Goal: Task Accomplishment & Management: Use online tool/utility

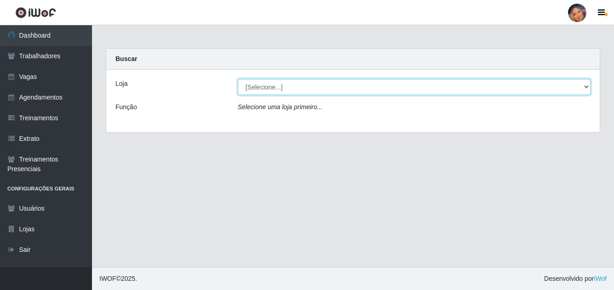
click at [277, 89] on select "[Selecione...] Supermercado Preço Bom" at bounding box center [414, 87] width 353 height 16
select select "169"
click at [238, 79] on select "[Selecione...] Supermercado Preço Bom" at bounding box center [414, 87] width 353 height 16
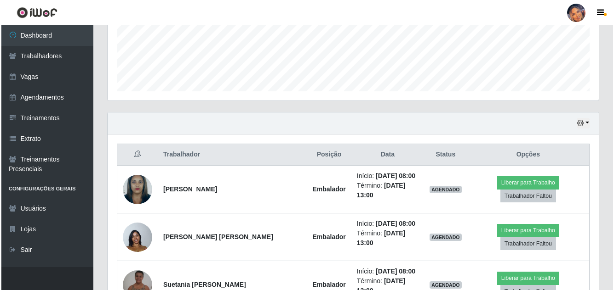
scroll to position [276, 0]
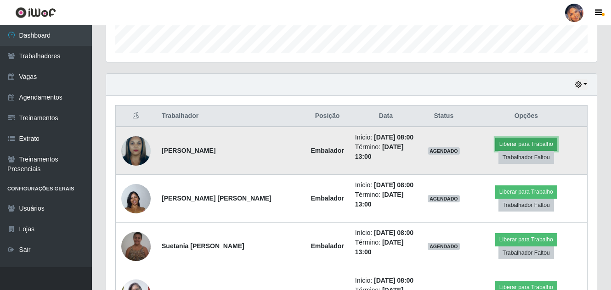
click at [495, 142] on button "Liberar para Trabalho" at bounding box center [526, 144] width 62 height 13
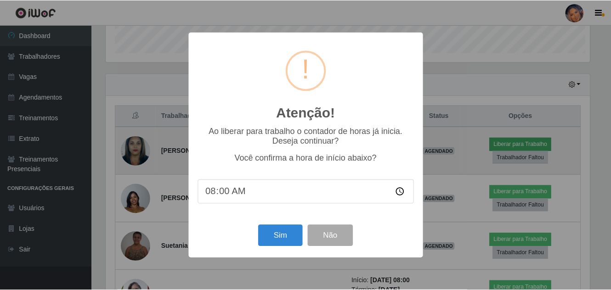
scroll to position [191, 486]
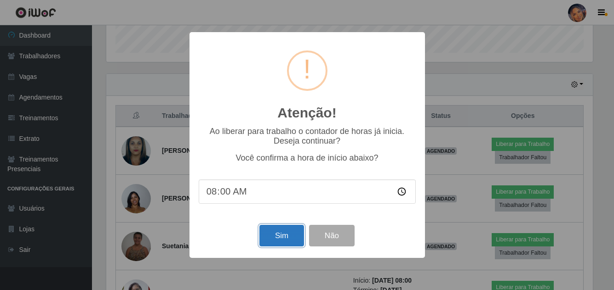
click at [286, 231] on button "Sim" at bounding box center [281, 236] width 45 height 22
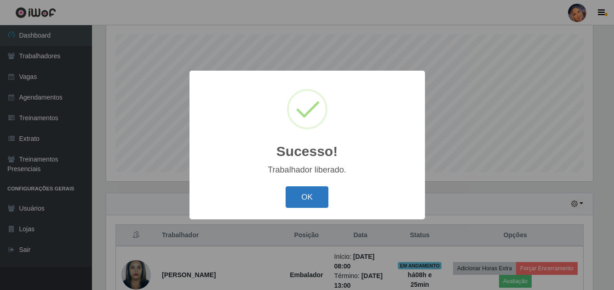
click at [301, 192] on button "OK" at bounding box center [306, 198] width 43 height 22
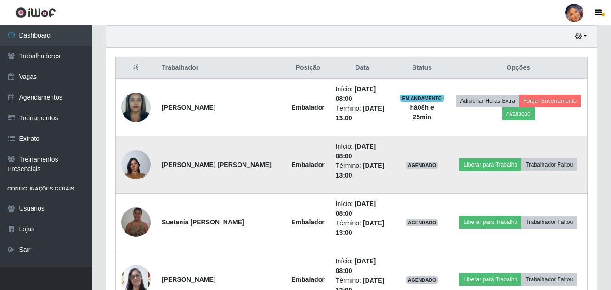
scroll to position [340, 0]
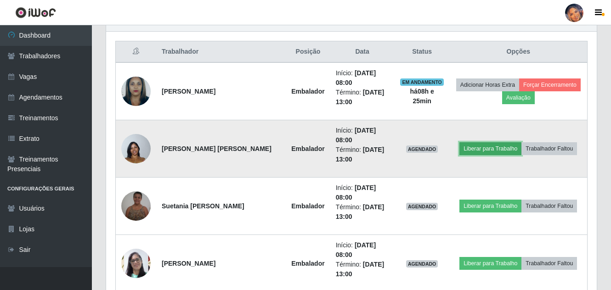
click at [475, 142] on button "Liberar para Trabalho" at bounding box center [491, 148] width 62 height 13
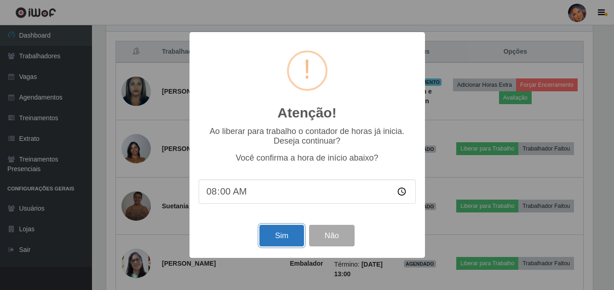
click at [275, 236] on button "Sim" at bounding box center [281, 236] width 45 height 22
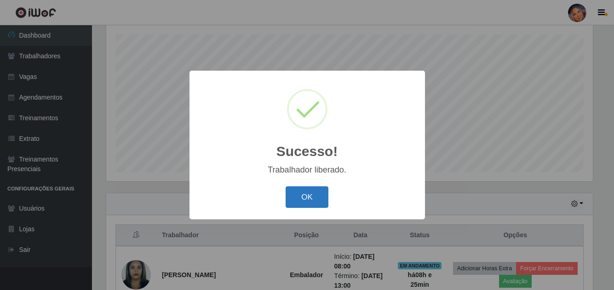
click at [314, 193] on button "OK" at bounding box center [306, 198] width 43 height 22
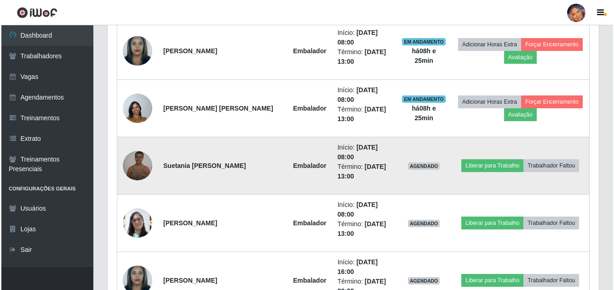
scroll to position [386, 0]
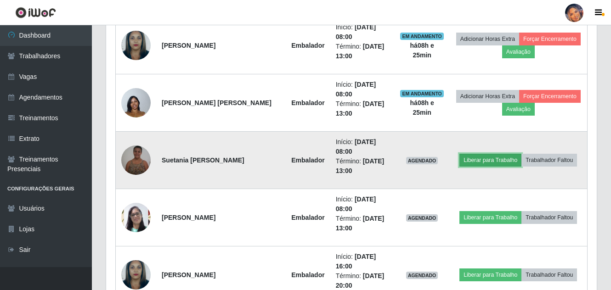
click at [478, 154] on button "Liberar para Trabalho" at bounding box center [491, 160] width 62 height 13
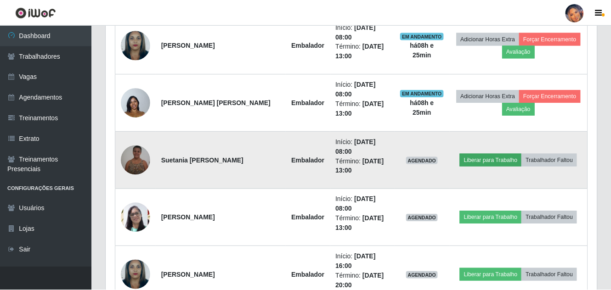
scroll to position [191, 486]
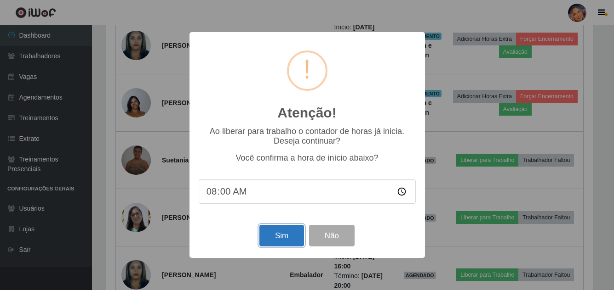
click at [281, 231] on button "Sim" at bounding box center [281, 236] width 45 height 22
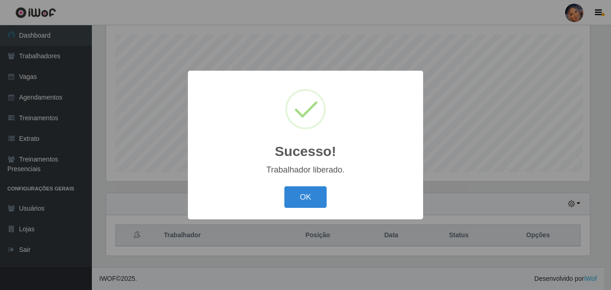
scroll to position [0, 0]
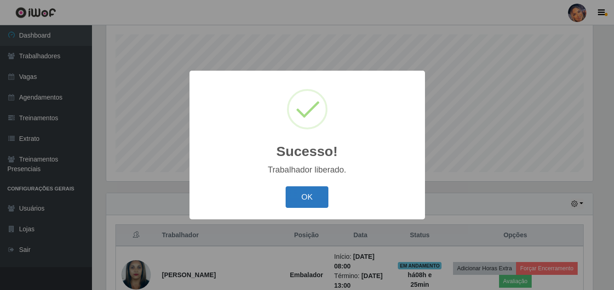
click at [309, 196] on button "OK" at bounding box center [306, 198] width 43 height 22
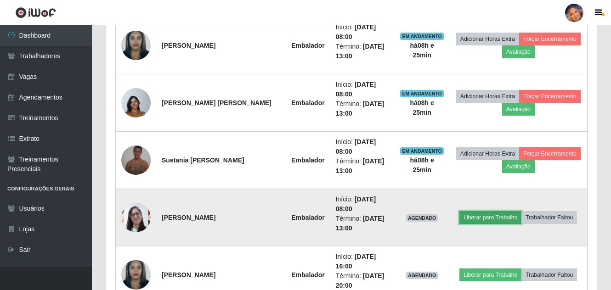
click at [478, 211] on button "Liberar para Trabalho" at bounding box center [491, 217] width 62 height 13
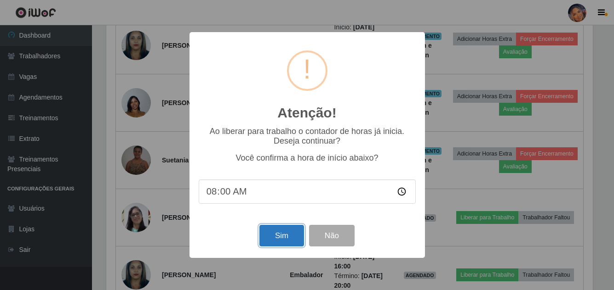
click at [287, 238] on button "Sim" at bounding box center [281, 236] width 45 height 22
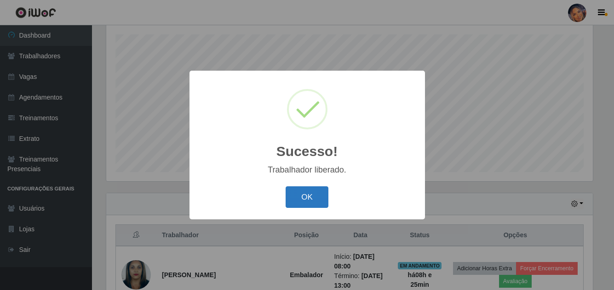
click at [306, 200] on button "OK" at bounding box center [306, 198] width 43 height 22
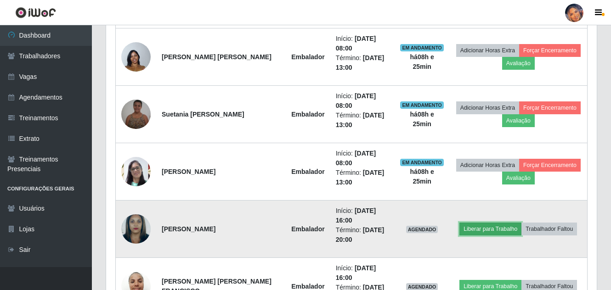
click at [473, 223] on button "Liberar para Trabalho" at bounding box center [491, 229] width 62 height 13
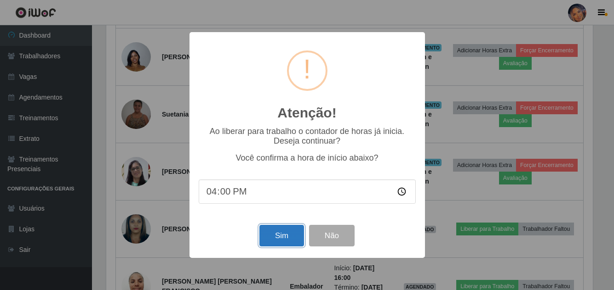
click at [282, 238] on button "Sim" at bounding box center [281, 236] width 45 height 22
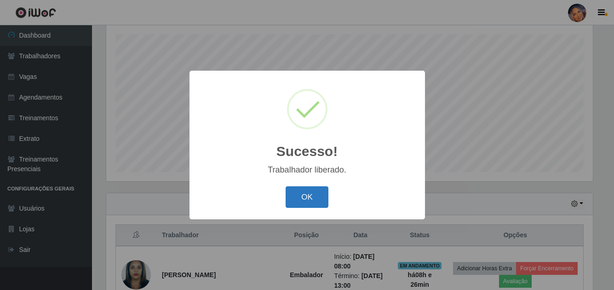
click at [306, 197] on button "OK" at bounding box center [306, 198] width 43 height 22
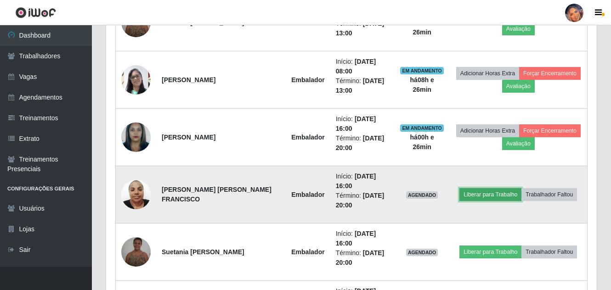
click at [487, 188] on button "Liberar para Trabalho" at bounding box center [491, 194] width 62 height 13
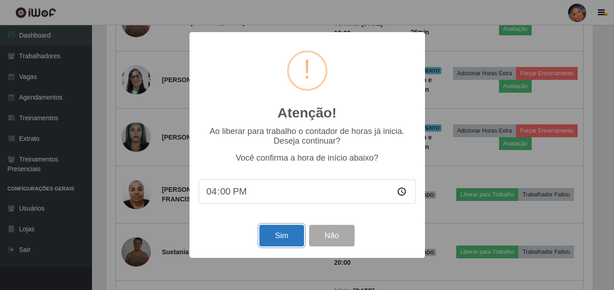
click at [279, 233] on button "Sim" at bounding box center [281, 236] width 45 height 22
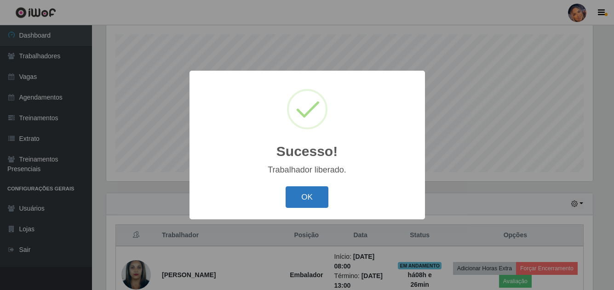
click at [309, 194] on button "OK" at bounding box center [306, 198] width 43 height 22
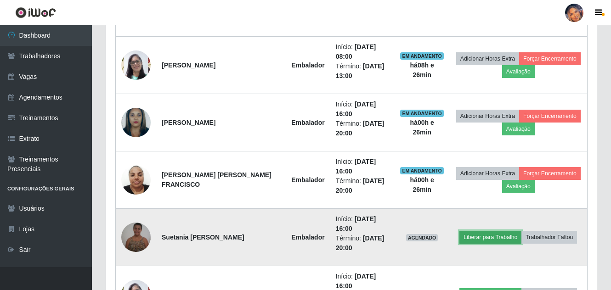
click at [478, 231] on button "Liberar para Trabalho" at bounding box center [491, 237] width 62 height 13
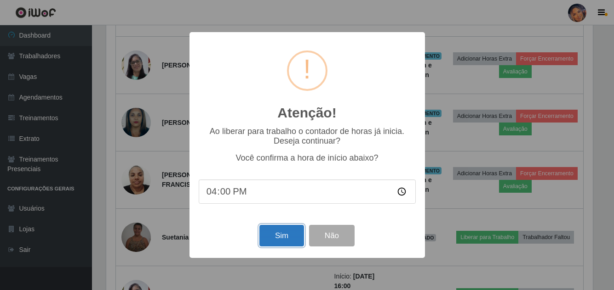
click at [275, 231] on button "Sim" at bounding box center [281, 236] width 45 height 22
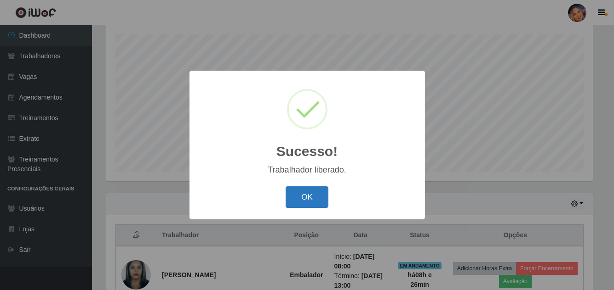
click at [309, 192] on button "OK" at bounding box center [306, 198] width 43 height 22
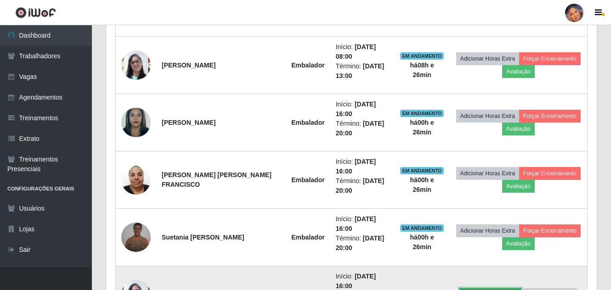
click at [477, 289] on button "Liberar para Trabalho" at bounding box center [491, 295] width 62 height 13
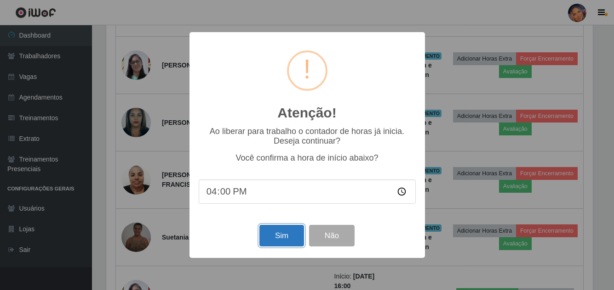
click at [287, 236] on button "Sim" at bounding box center [281, 236] width 45 height 22
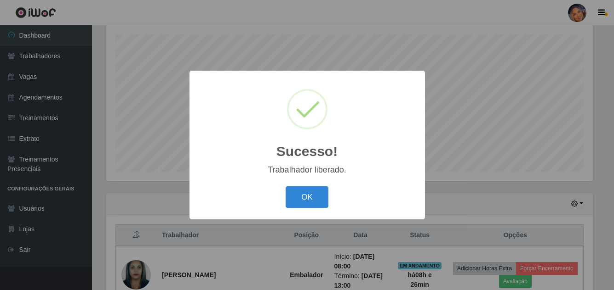
drag, startPoint x: 307, startPoint y: 197, endPoint x: 323, endPoint y: 195, distance: 16.6
click at [310, 196] on button "OK" at bounding box center [306, 198] width 43 height 22
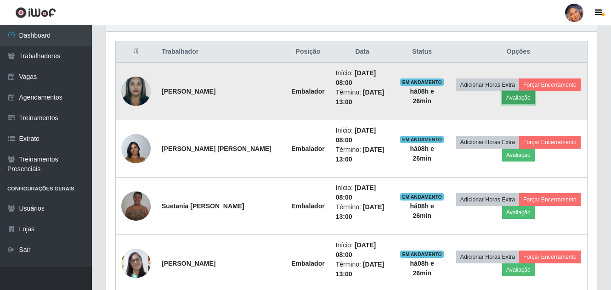
click at [511, 91] on button "Avaliação" at bounding box center [518, 97] width 33 height 13
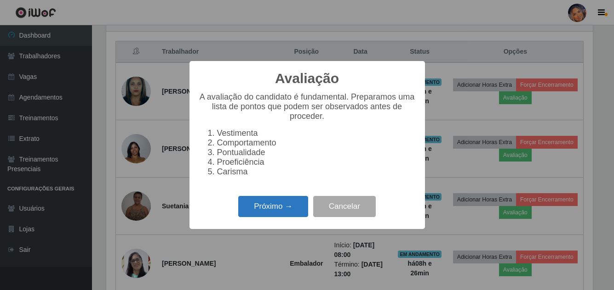
click at [275, 210] on button "Próximo →" at bounding box center [273, 207] width 70 height 22
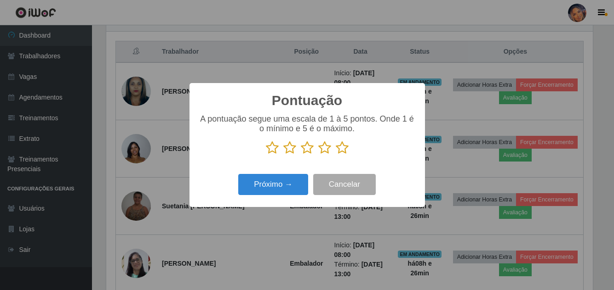
click at [340, 146] on icon at bounding box center [341, 148] width 13 height 14
click at [335, 155] on input "radio" at bounding box center [335, 155] width 0 height 0
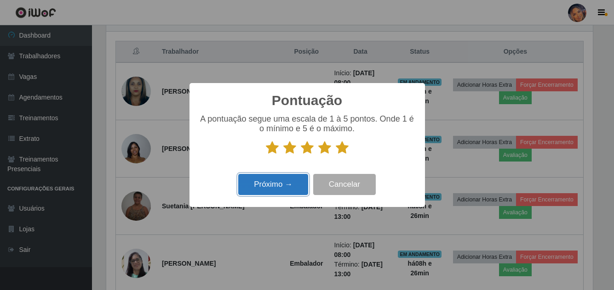
click at [272, 182] on button "Próximo →" at bounding box center [273, 185] width 70 height 22
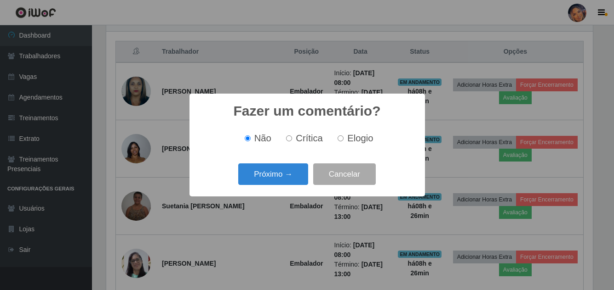
click at [272, 182] on button "Próximo →" at bounding box center [273, 175] width 70 height 22
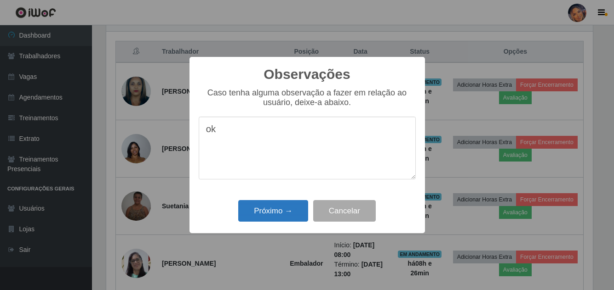
type textarea "ok"
click at [272, 208] on button "Próximo →" at bounding box center [273, 211] width 70 height 22
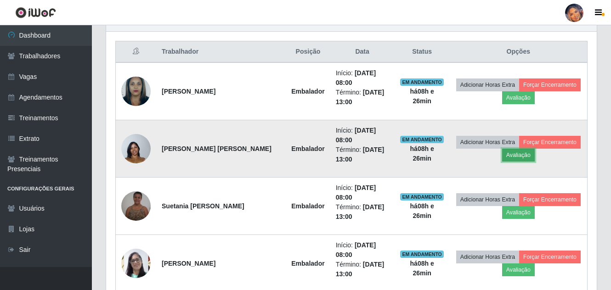
click at [508, 149] on button "Avaliação" at bounding box center [518, 155] width 33 height 13
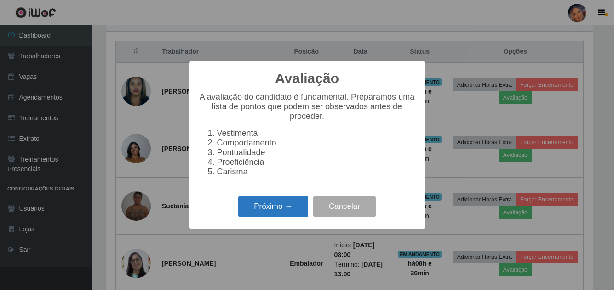
click at [275, 210] on button "Próximo →" at bounding box center [273, 207] width 70 height 22
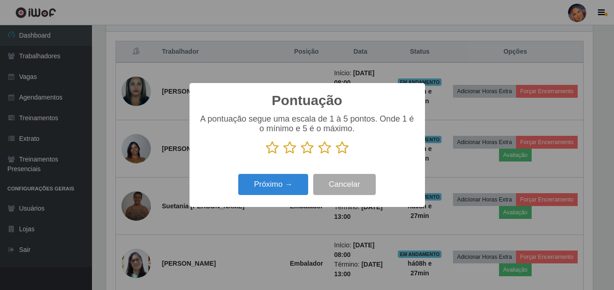
click at [340, 150] on icon at bounding box center [341, 148] width 13 height 14
click at [335, 155] on input "radio" at bounding box center [335, 155] width 0 height 0
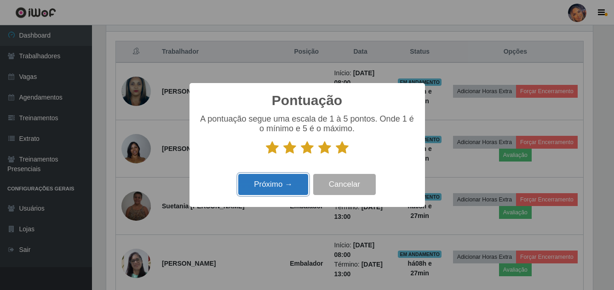
click at [292, 182] on button "Próximo →" at bounding box center [273, 185] width 70 height 22
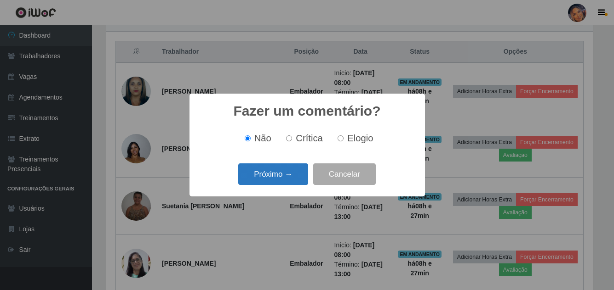
click at [287, 174] on button "Próximo →" at bounding box center [273, 175] width 70 height 22
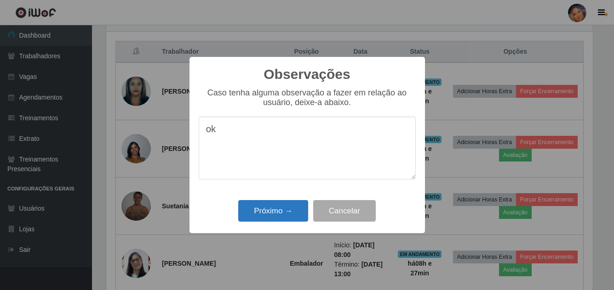
type textarea "ok"
click at [287, 210] on button "Próximo →" at bounding box center [273, 211] width 70 height 22
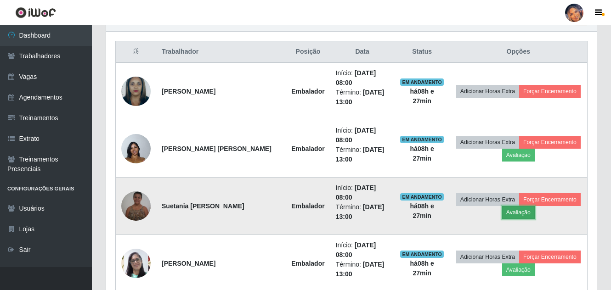
click at [506, 206] on button "Avaliação" at bounding box center [518, 212] width 33 height 13
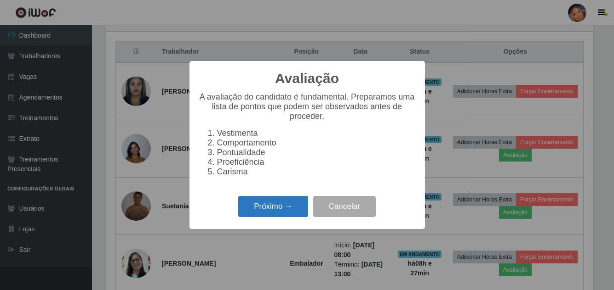
click at [261, 212] on button "Próximo →" at bounding box center [273, 207] width 70 height 22
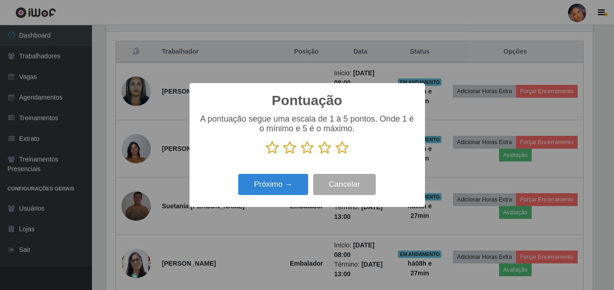
click at [343, 149] on icon at bounding box center [341, 148] width 13 height 14
click at [335, 155] on input "radio" at bounding box center [335, 155] width 0 height 0
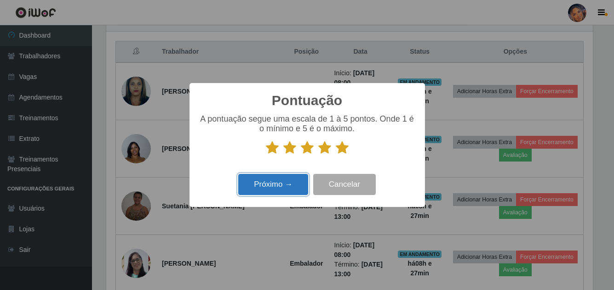
click at [288, 179] on button "Próximo →" at bounding box center [273, 185] width 70 height 22
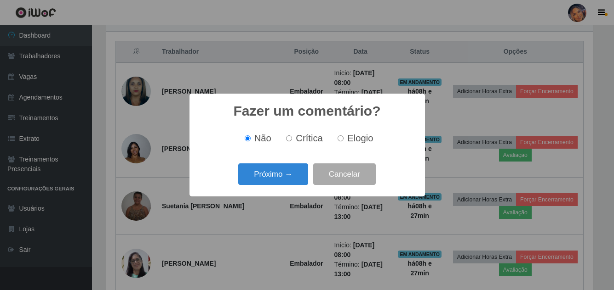
click at [288, 179] on button "Próximo →" at bounding box center [273, 175] width 70 height 22
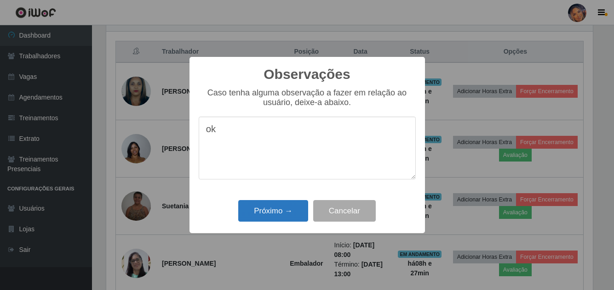
type textarea "ok"
click at [277, 216] on button "Próximo →" at bounding box center [273, 211] width 70 height 22
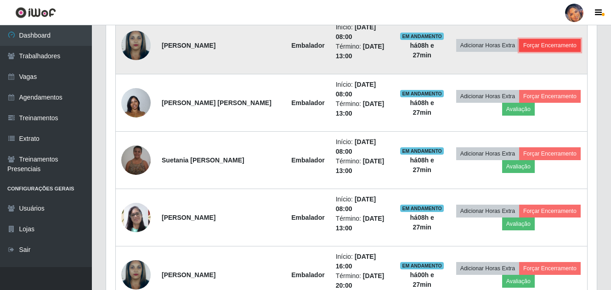
click at [522, 39] on button "Forçar Encerramento" at bounding box center [550, 45] width 62 height 13
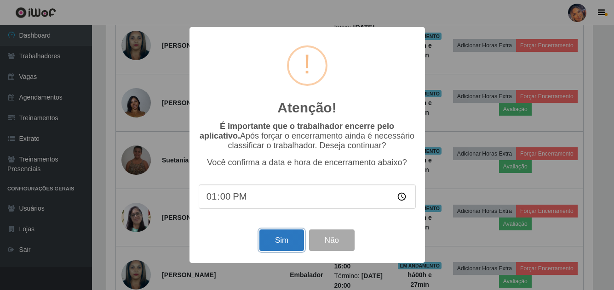
click at [286, 242] on button "Sim" at bounding box center [281, 241] width 45 height 22
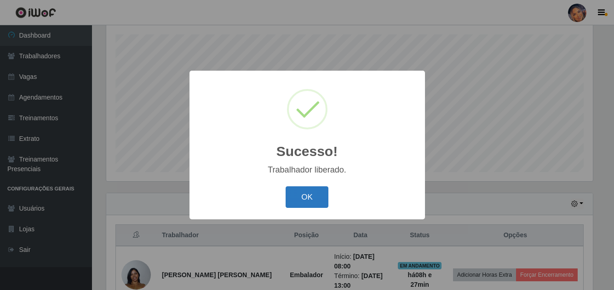
click at [305, 195] on button "OK" at bounding box center [306, 198] width 43 height 22
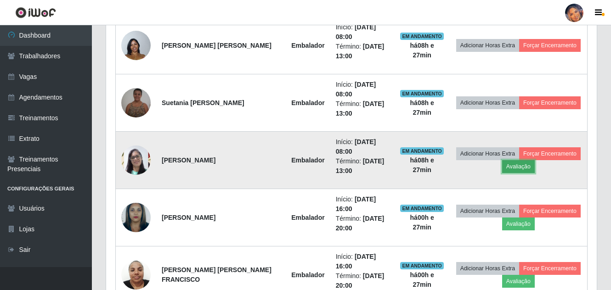
click at [510, 160] on button "Avaliação" at bounding box center [518, 166] width 33 height 13
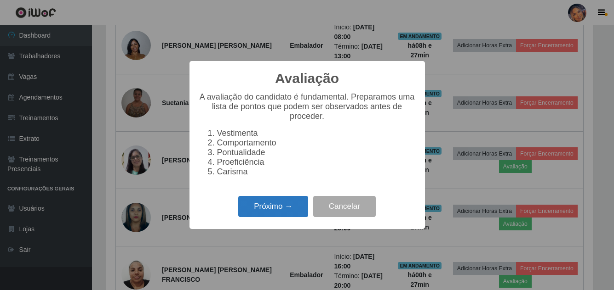
click at [297, 210] on button "Próximo →" at bounding box center [273, 207] width 70 height 22
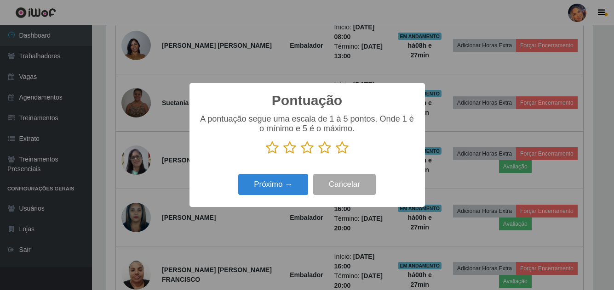
click at [339, 148] on icon at bounding box center [341, 148] width 13 height 14
click at [335, 155] on input "radio" at bounding box center [335, 155] width 0 height 0
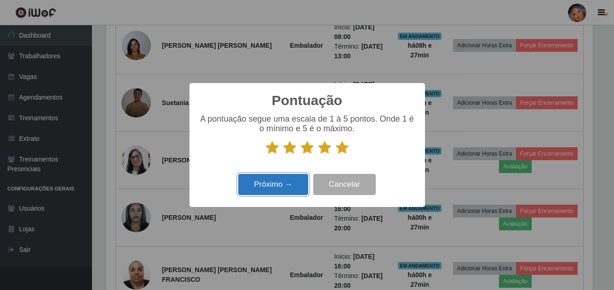
click at [282, 192] on button "Próximo →" at bounding box center [273, 185] width 70 height 22
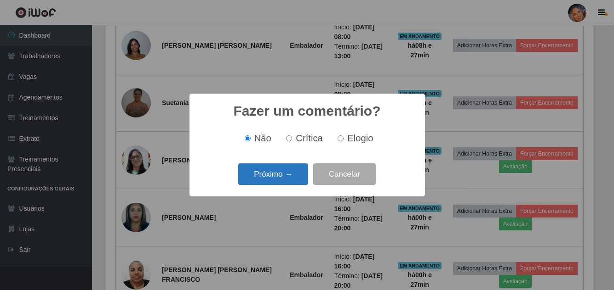
click at [287, 177] on button "Próximo →" at bounding box center [273, 175] width 70 height 22
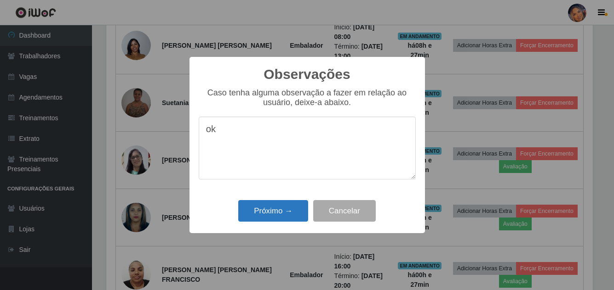
type textarea "ok"
click at [292, 205] on button "Próximo →" at bounding box center [273, 211] width 70 height 22
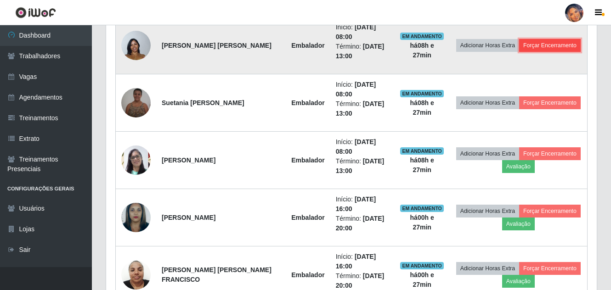
click at [544, 41] on button "Forçar Encerramento" at bounding box center [550, 45] width 62 height 13
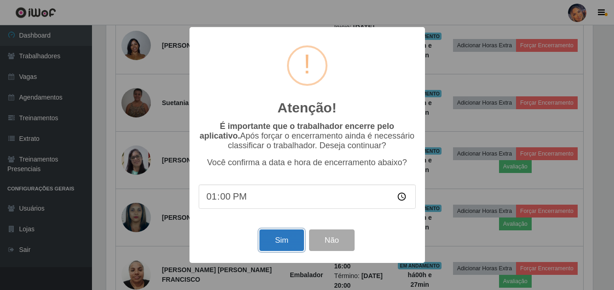
click at [283, 239] on button "Sim" at bounding box center [281, 241] width 45 height 22
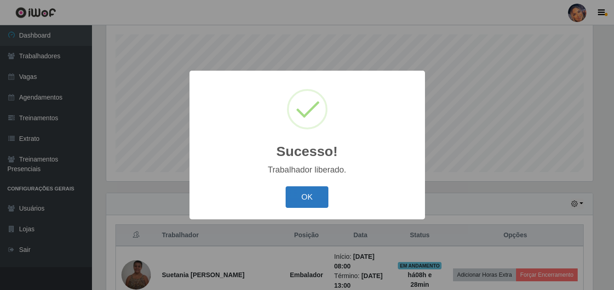
click at [313, 193] on button "OK" at bounding box center [306, 198] width 43 height 22
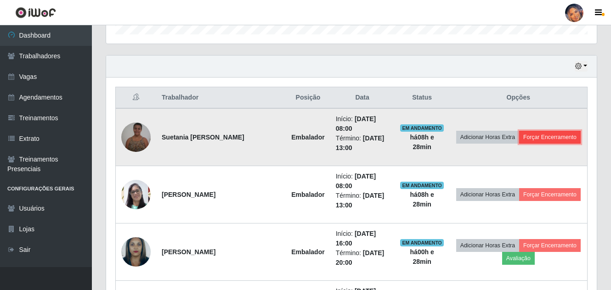
click at [542, 132] on button "Forçar Encerramento" at bounding box center [550, 137] width 62 height 13
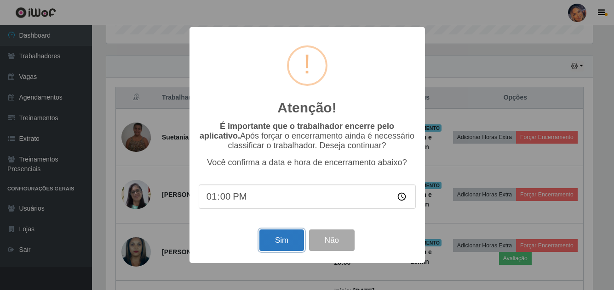
click at [287, 238] on button "Sim" at bounding box center [281, 241] width 45 height 22
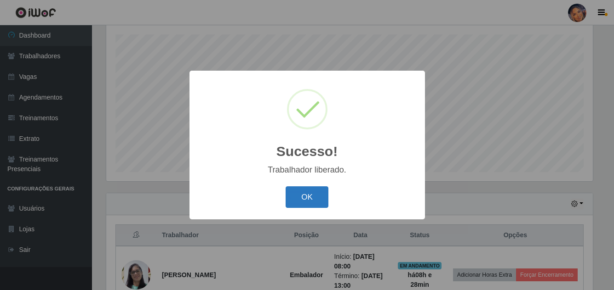
click at [307, 195] on button "OK" at bounding box center [306, 198] width 43 height 22
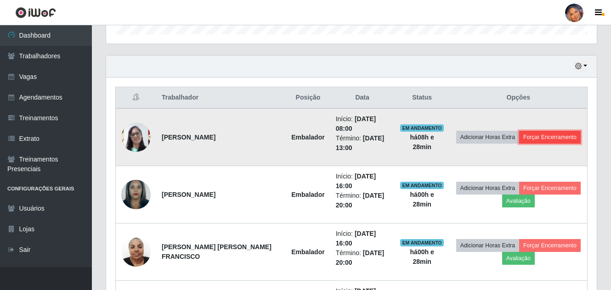
click at [549, 131] on button "Forçar Encerramento" at bounding box center [550, 137] width 62 height 13
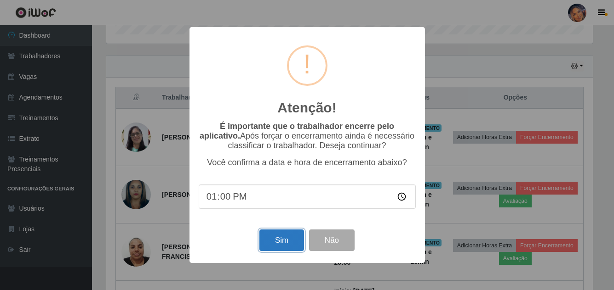
click at [294, 243] on button "Sim" at bounding box center [281, 241] width 45 height 22
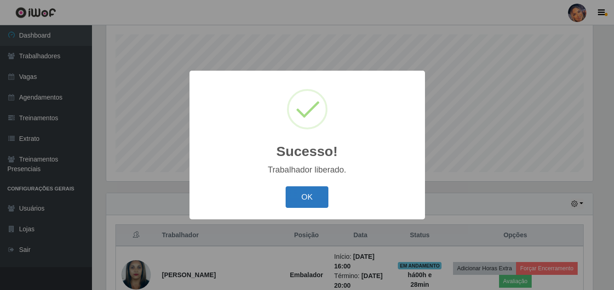
click at [304, 192] on button "OK" at bounding box center [306, 198] width 43 height 22
